Goal: Entertainment & Leisure: Consume media (video, audio)

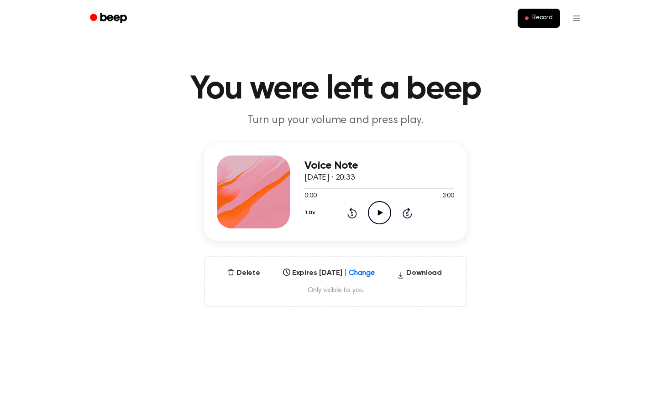
click at [380, 216] on icon "Play Audio" at bounding box center [379, 212] width 23 height 23
click at [380, 216] on icon "Pause Audio" at bounding box center [379, 212] width 23 height 23
click at [356, 275] on div "Select..." at bounding box center [320, 270] width 72 height 9
click at [372, 272] on div at bounding box center [369, 270] width 16 height 9
click at [378, 206] on icon "Play Audio" at bounding box center [379, 212] width 23 height 23
